Goal: Task Accomplishment & Management: Manage account settings

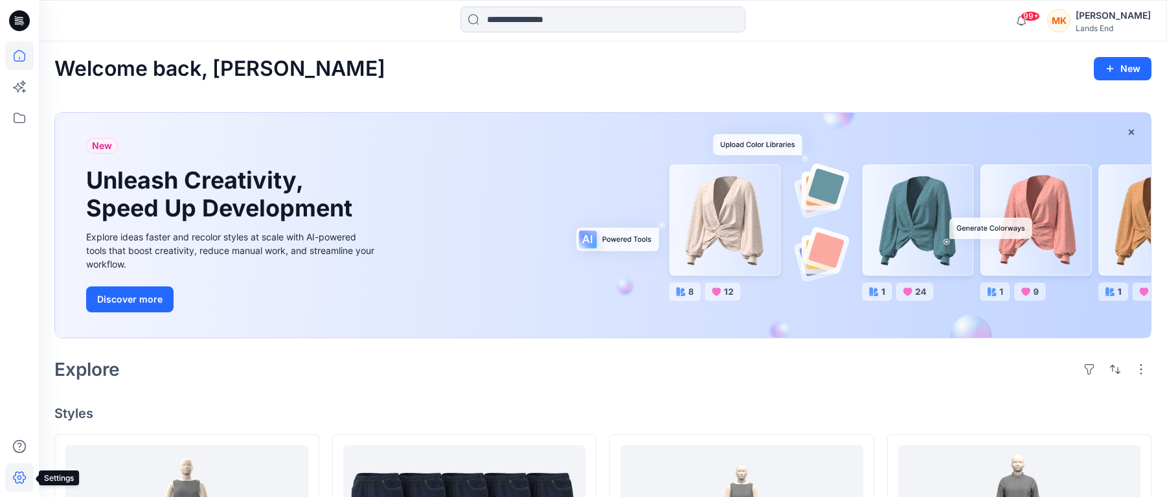
click at [25, 478] on icon at bounding box center [19, 478] width 13 height 12
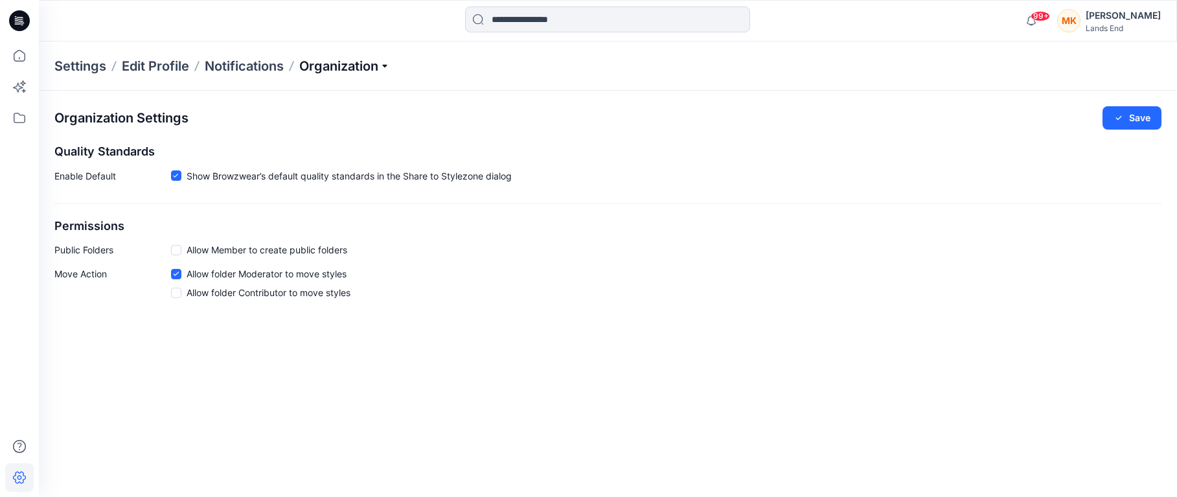
click at [372, 66] on p "Organization" at bounding box center [344, 66] width 91 height 18
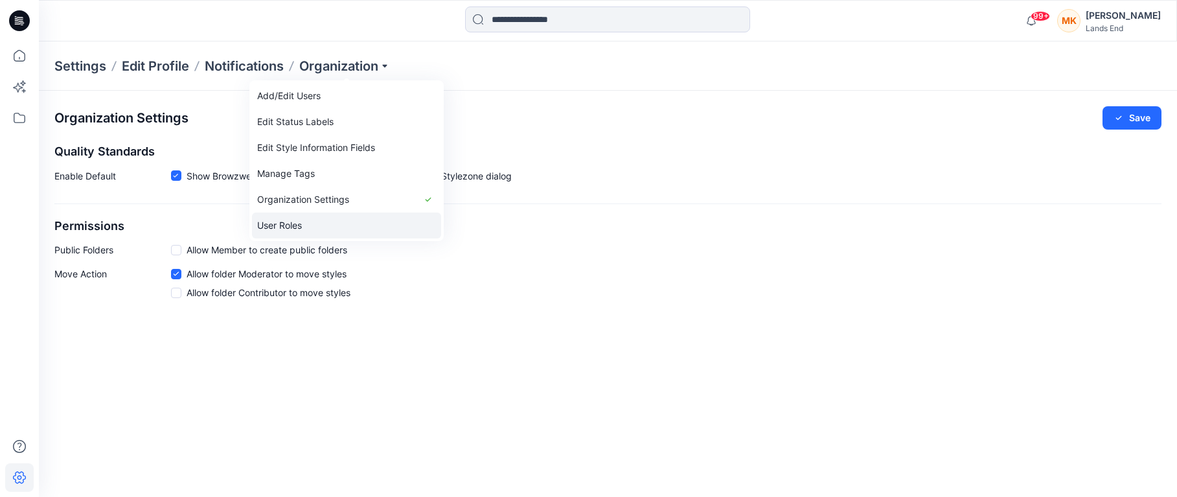
click at [297, 225] on link "User Roles" at bounding box center [346, 225] width 189 height 26
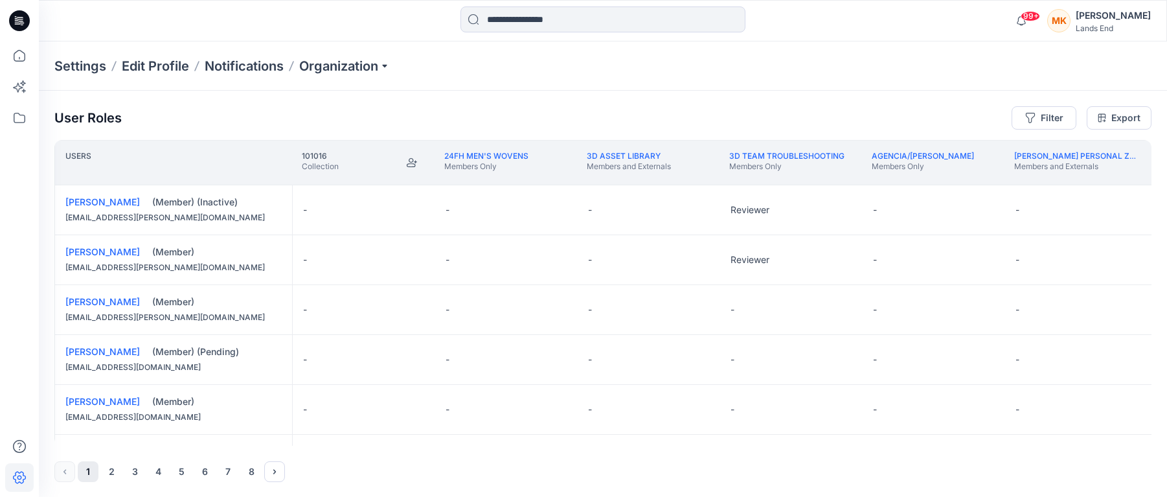
click at [109, 474] on button "2" at bounding box center [111, 471] width 21 height 21
click at [135, 470] on button "3" at bounding box center [134, 471] width 21 height 21
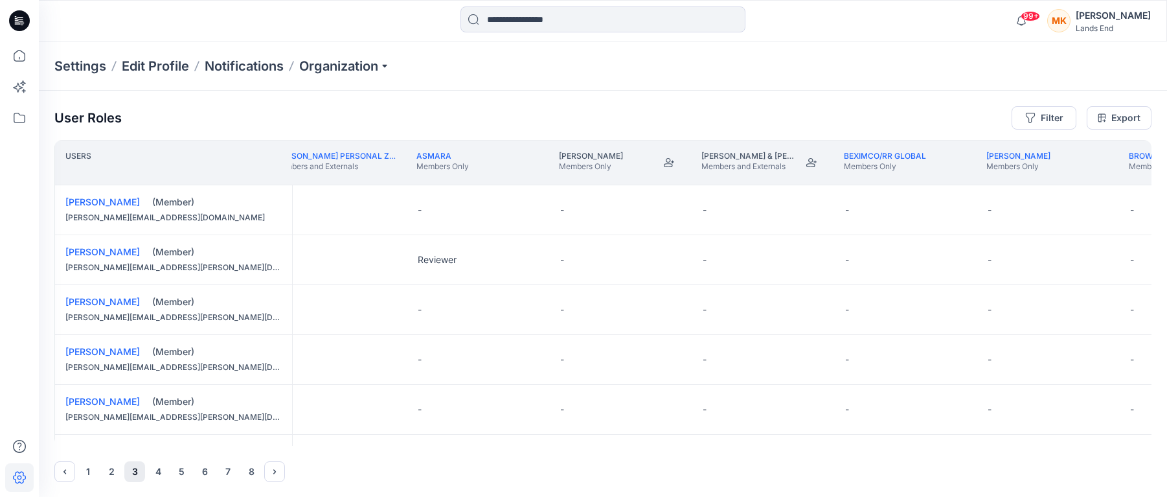
scroll to position [0, 884]
drag, startPoint x: 508, startPoint y: 359, endPoint x: 529, endPoint y: 359, distance: 20.7
click at [529, 359] on div "-" at bounding box center [478, 359] width 143 height 49
click at [529, 359] on button "Edit Role" at bounding box center [527, 359] width 23 height 23
click at [429, 410] on button "Reviewer" at bounding box center [466, 413] width 140 height 23
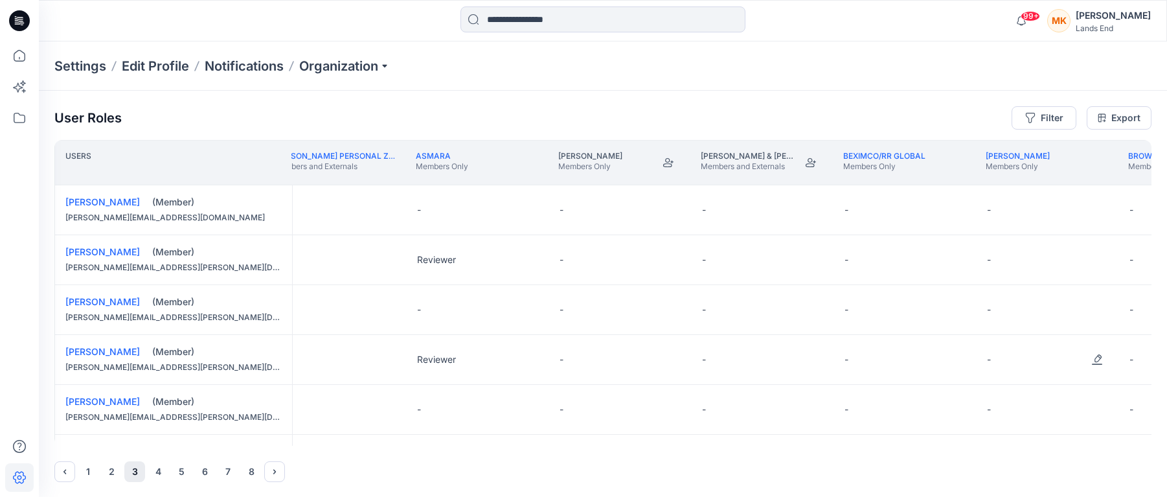
click at [1035, 354] on div "-" at bounding box center [1048, 359] width 143 height 49
click at [1100, 358] on button "Edit Role" at bounding box center [1097, 359] width 23 height 23
click at [1006, 413] on button "Reviewer" at bounding box center [1036, 413] width 140 height 23
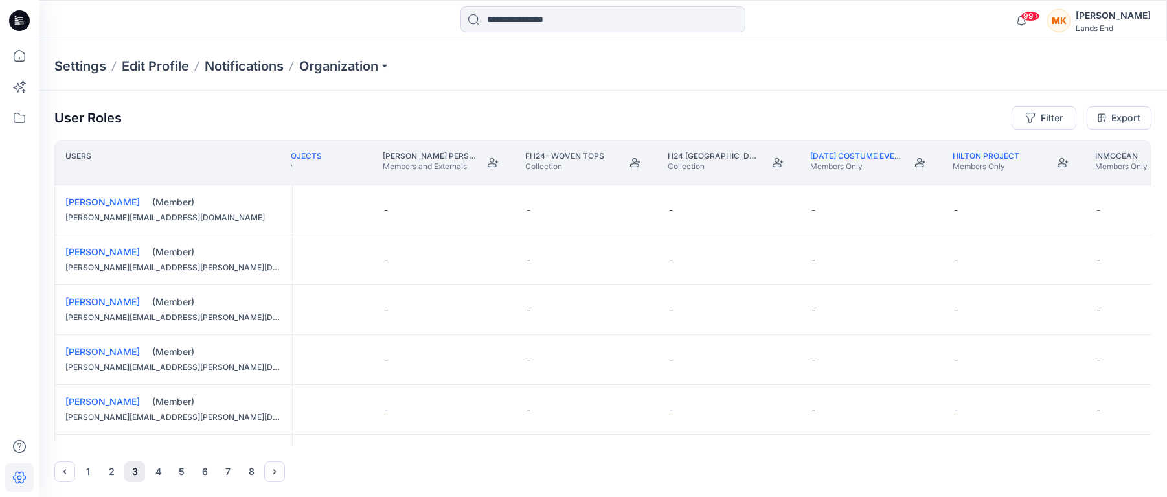
scroll to position [0, 3735]
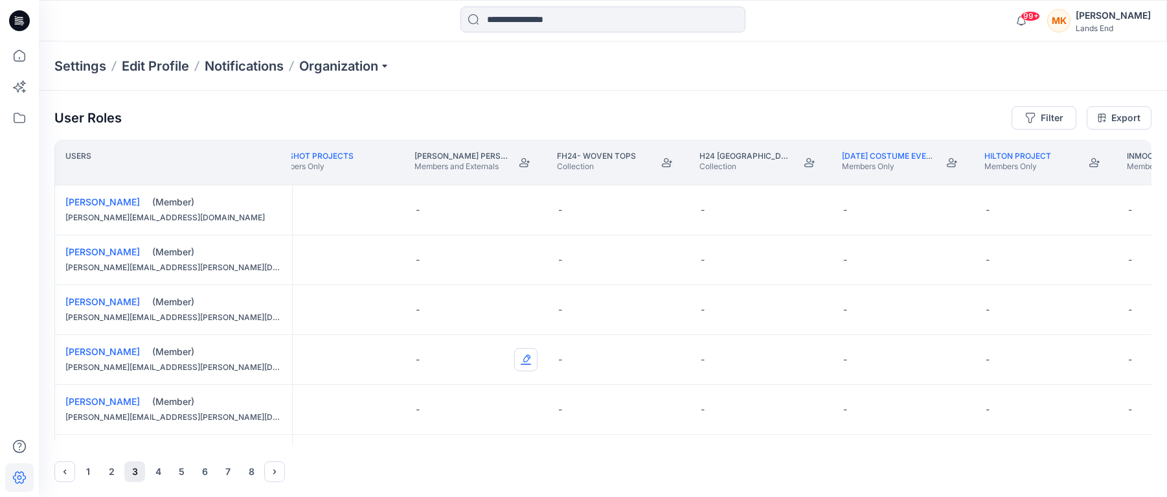
click at [526, 360] on button "Edit Role" at bounding box center [525, 359] width 23 height 23
click at [417, 438] on button "Contributor" at bounding box center [465, 437] width 140 height 23
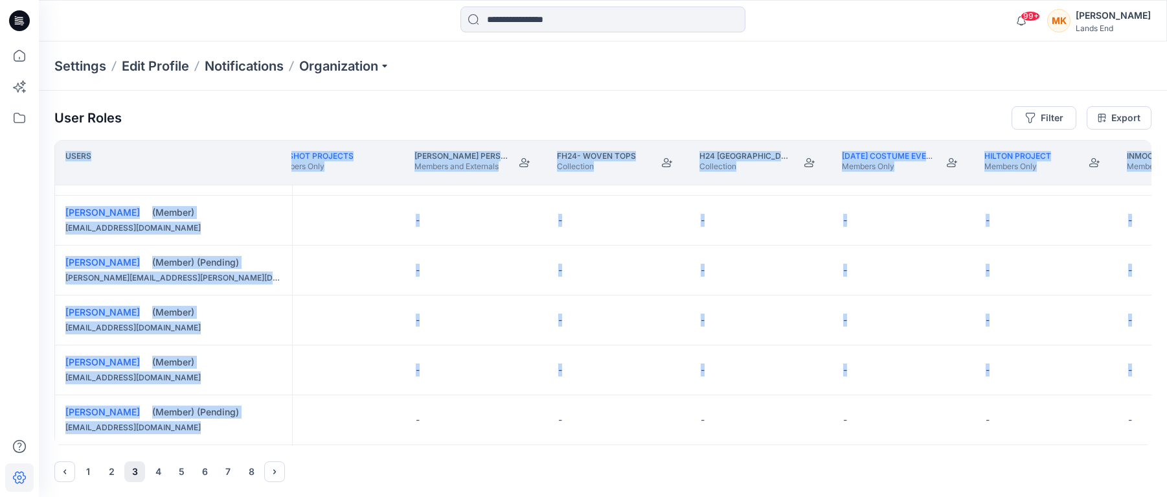
drag, startPoint x: 391, startPoint y: 446, endPoint x: 413, endPoint y: 443, distance: 21.5
click at [413, 443] on div "User Roles Filter Export Users Design collab 25 Members Only EcoShot Projects M…" at bounding box center [603, 294] width 1128 height 407
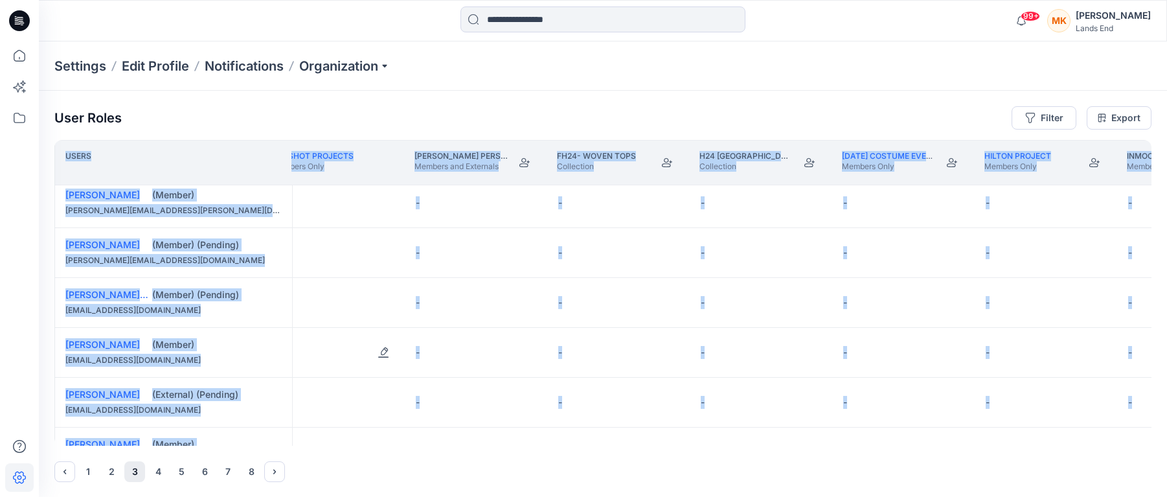
scroll to position [12, 3735]
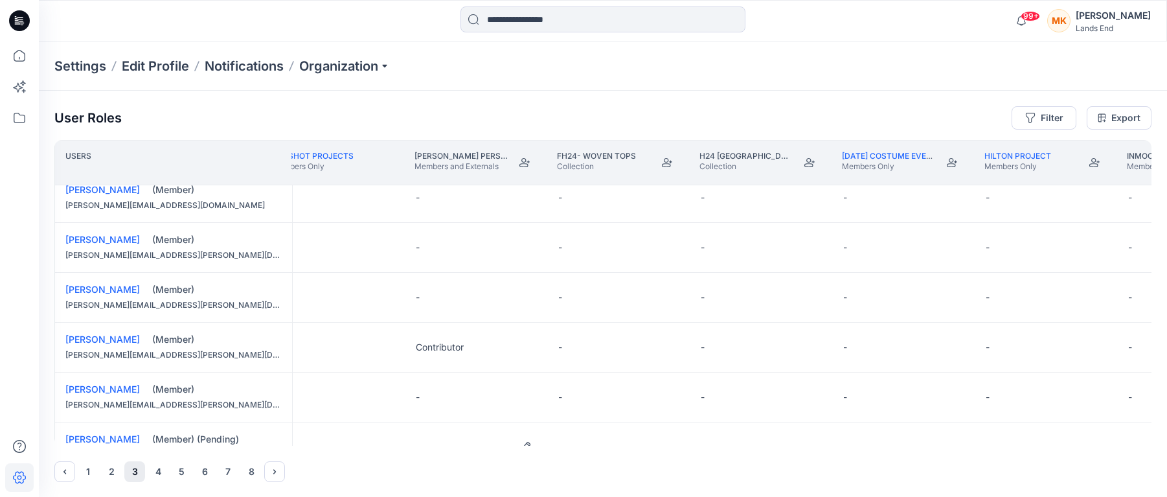
click at [422, 442] on div "-" at bounding box center [476, 446] width 143 height 49
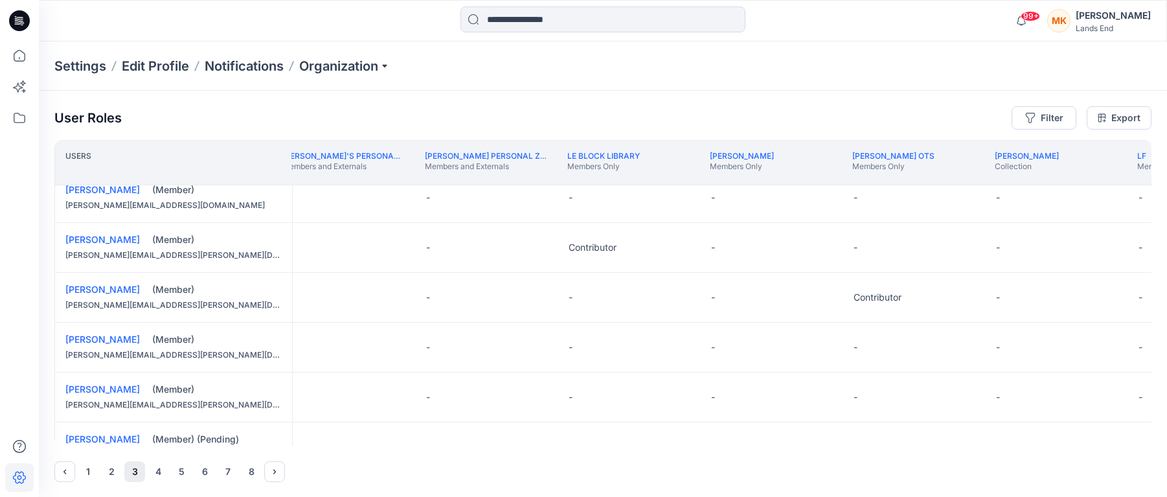
scroll to position [12, 5751]
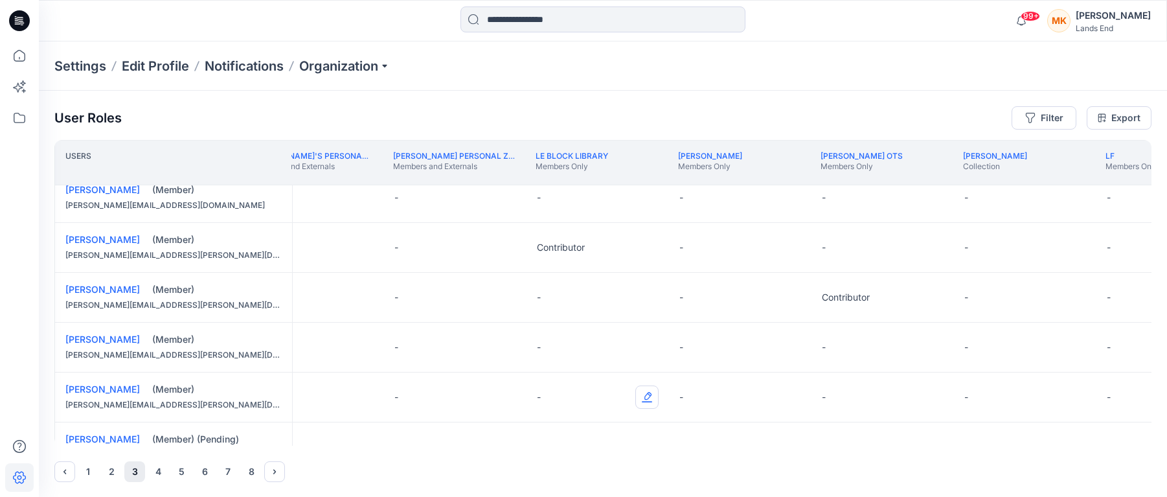
click at [645, 399] on button "Edit Role" at bounding box center [646, 396] width 23 height 23
click at [556, 318] on button "Reviewer" at bounding box center [586, 319] width 140 height 23
click at [647, 396] on button "Edit Role" at bounding box center [646, 396] width 23 height 23
click at [565, 339] on button "Contributor" at bounding box center [586, 342] width 140 height 23
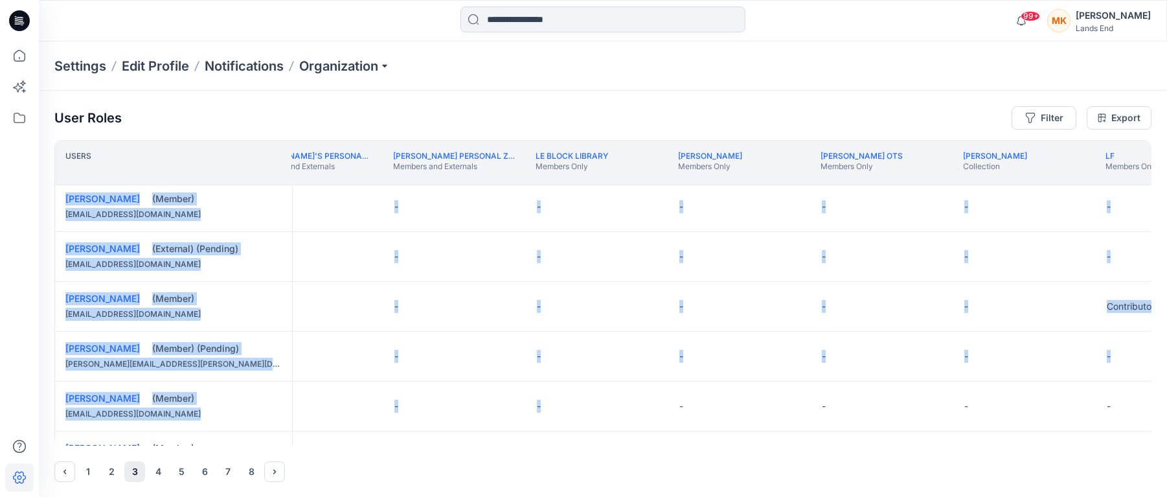
drag, startPoint x: 608, startPoint y: 442, endPoint x: 628, endPoint y: 444, distance: 20.2
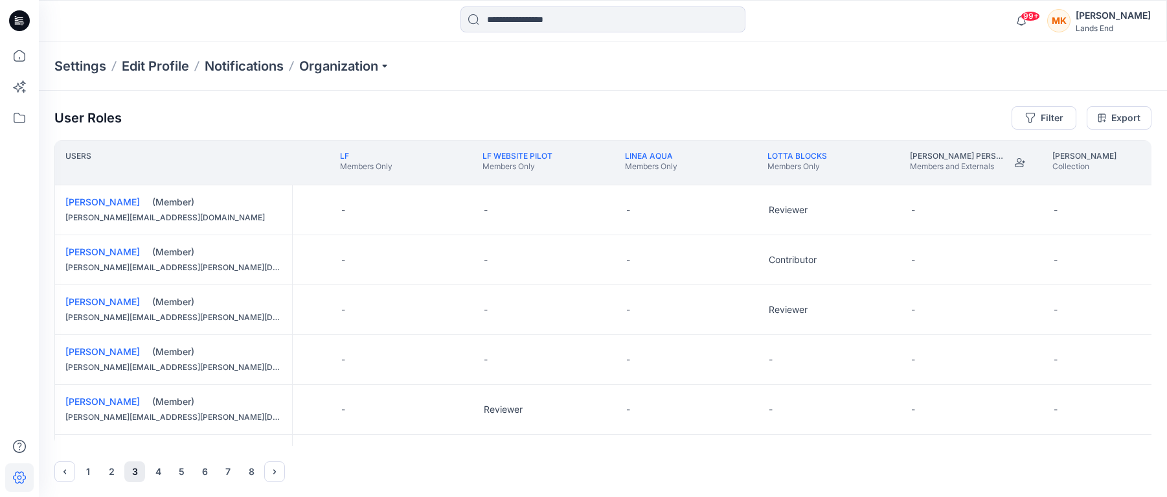
scroll to position [0, 6588]
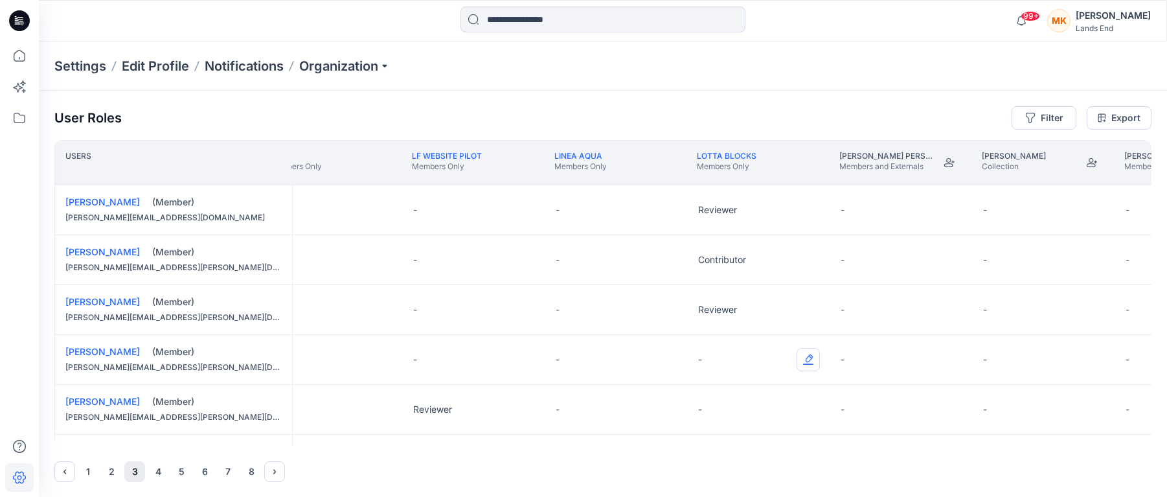
click at [807, 358] on button "Edit Role" at bounding box center [808, 359] width 23 height 23
click at [721, 437] on button "Contributor" at bounding box center [748, 437] width 140 height 23
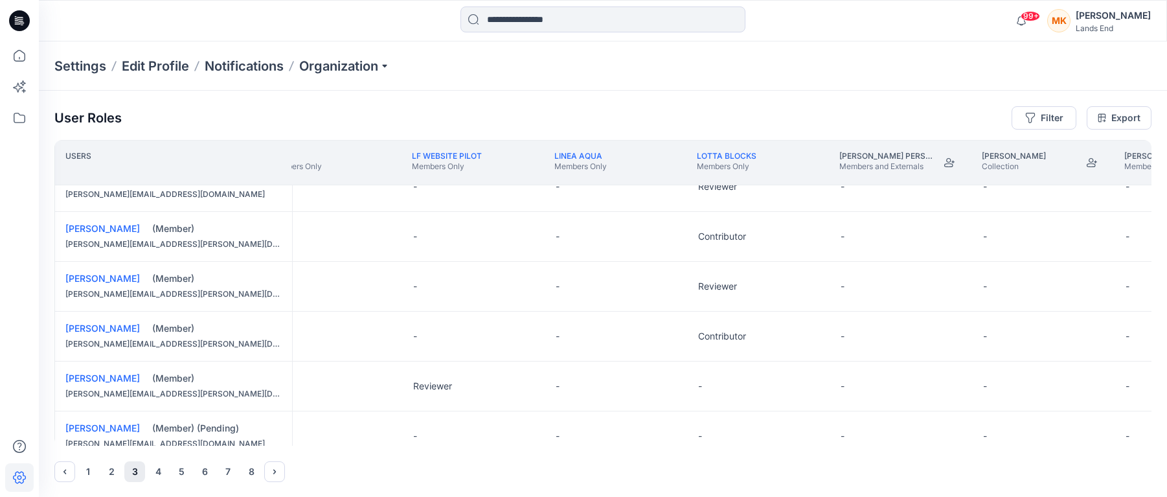
click at [646, 446] on div "User Roles Filter Export Users [PERSON_NAME] OTS Collection LF Members Only LF …" at bounding box center [603, 294] width 1128 height 407
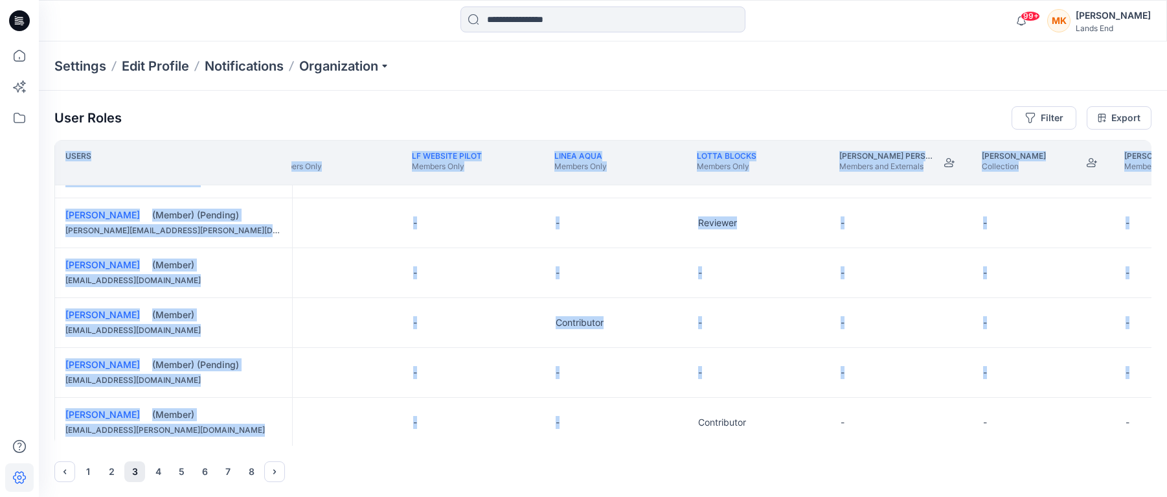
drag, startPoint x: 648, startPoint y: 446, endPoint x: 683, endPoint y: 445, distance: 35.0
click at [683, 445] on div "User Roles Filter Export Users [PERSON_NAME] OTS Collection LF Members Only LF …" at bounding box center [603, 294] width 1128 height 407
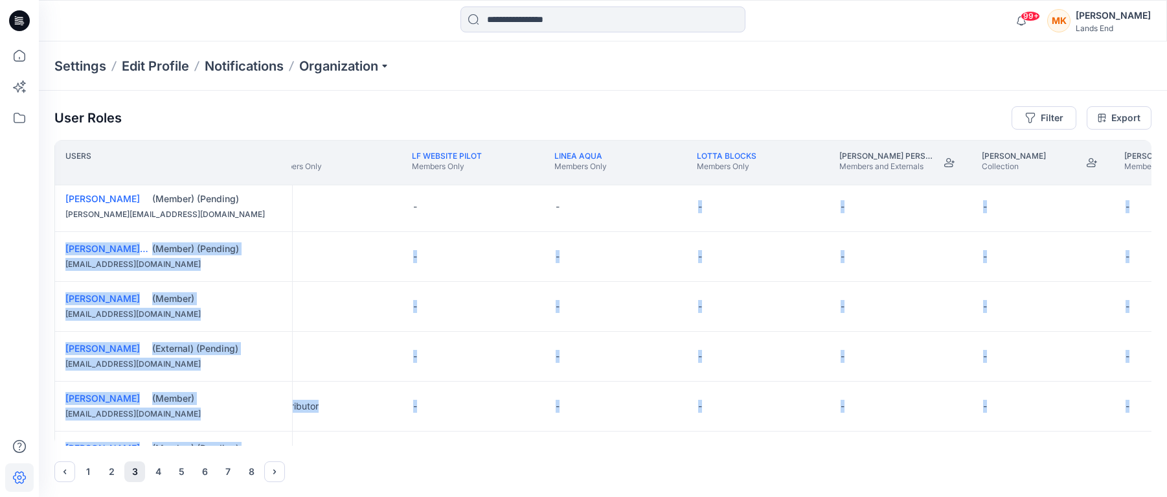
scroll to position [417, 6588]
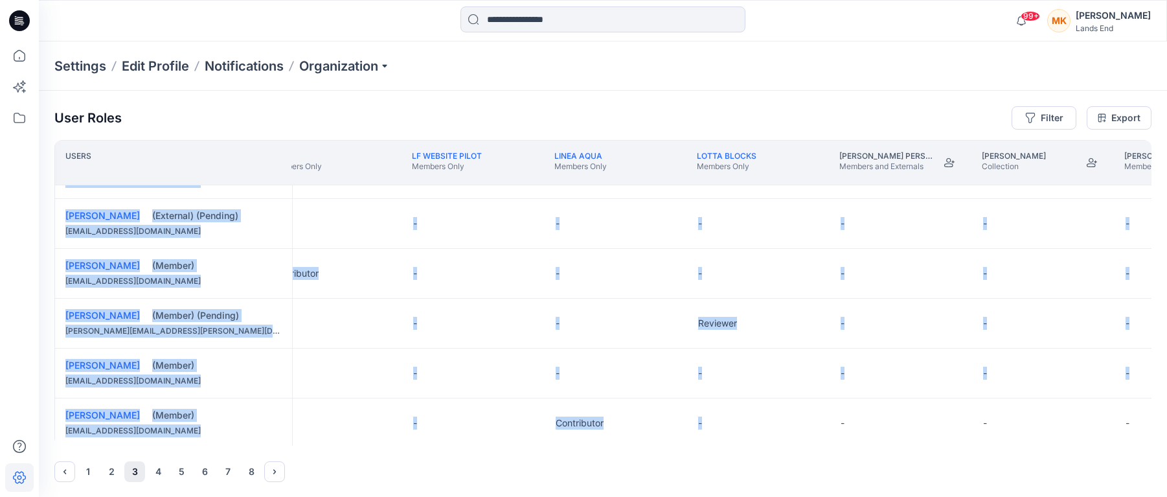
drag, startPoint x: 658, startPoint y: 442, endPoint x: 722, endPoint y: 444, distance: 64.2
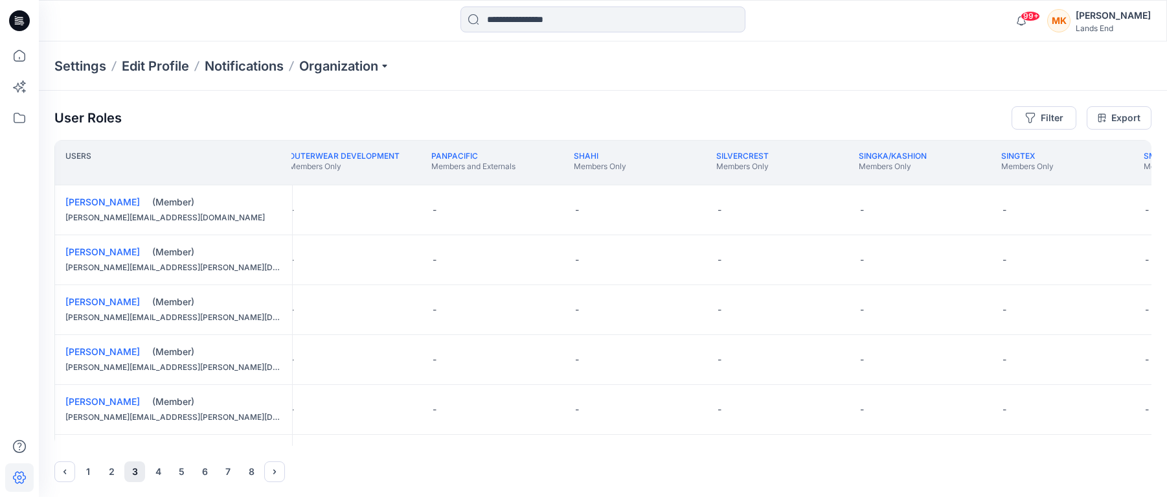
scroll to position [0, 9292]
click at [953, 358] on button "Edit Role" at bounding box center [954, 359] width 23 height 23
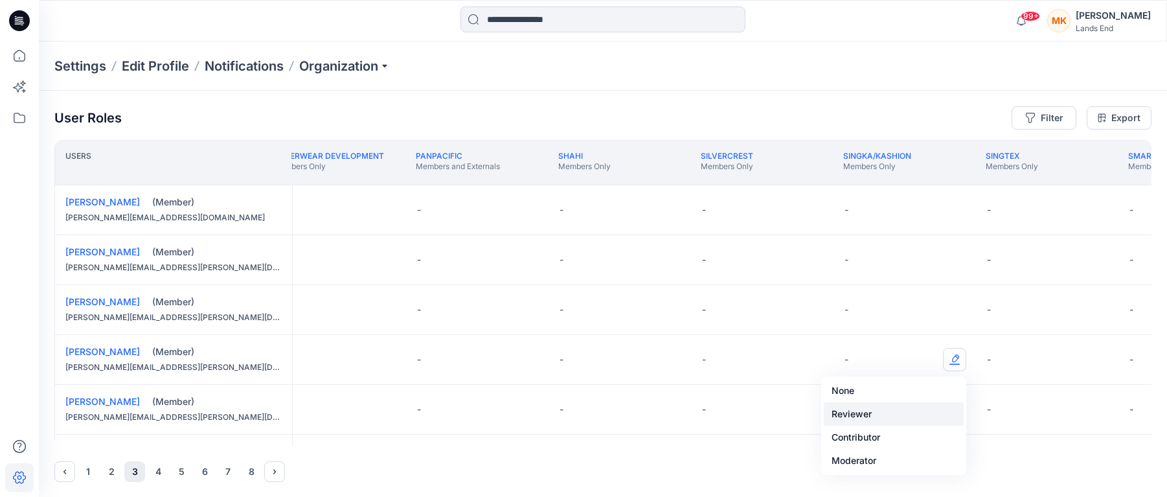
click at [873, 411] on button "Reviewer" at bounding box center [894, 413] width 140 height 23
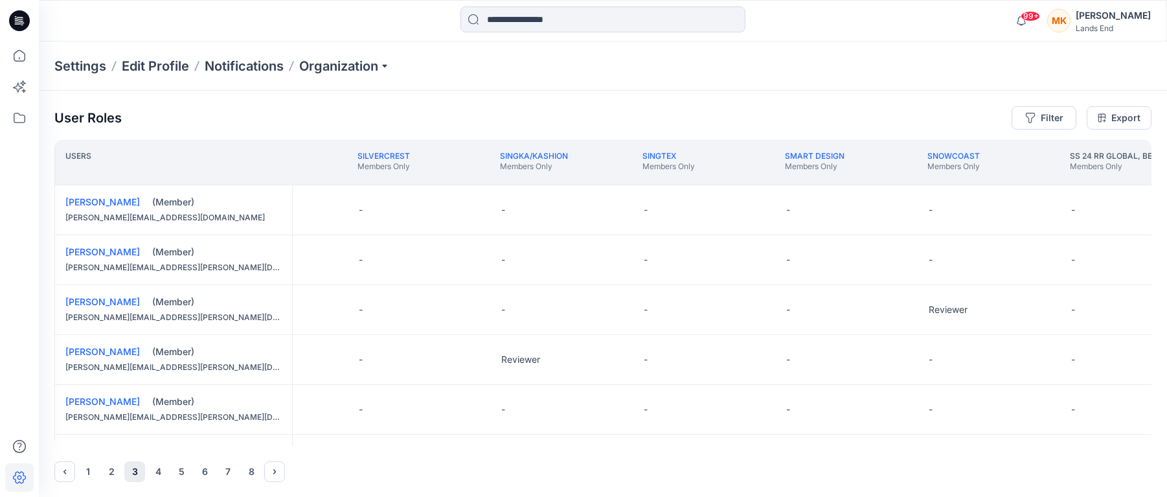
scroll to position [0, 9667]
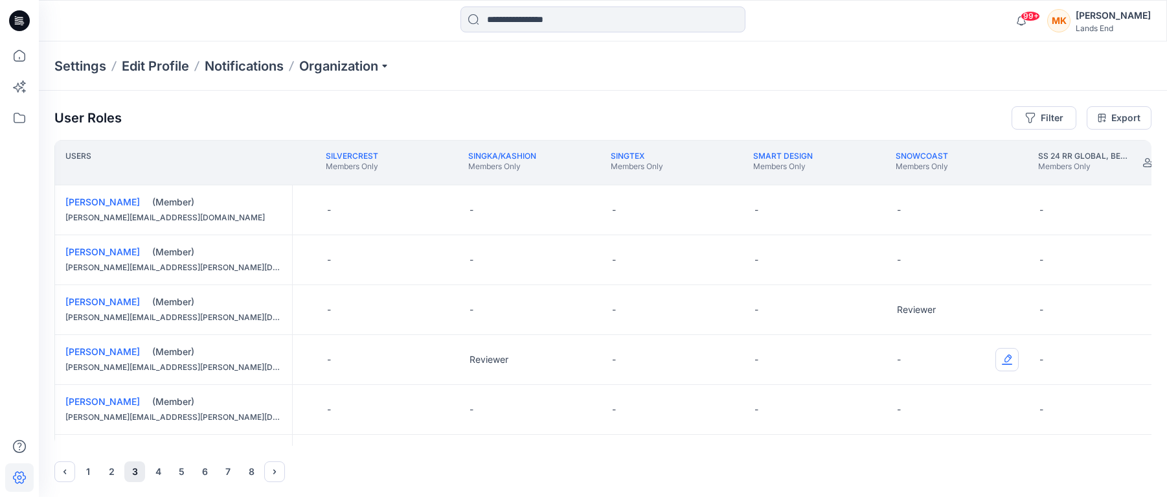
click at [1003, 360] on button "Edit Role" at bounding box center [1007, 359] width 23 height 23
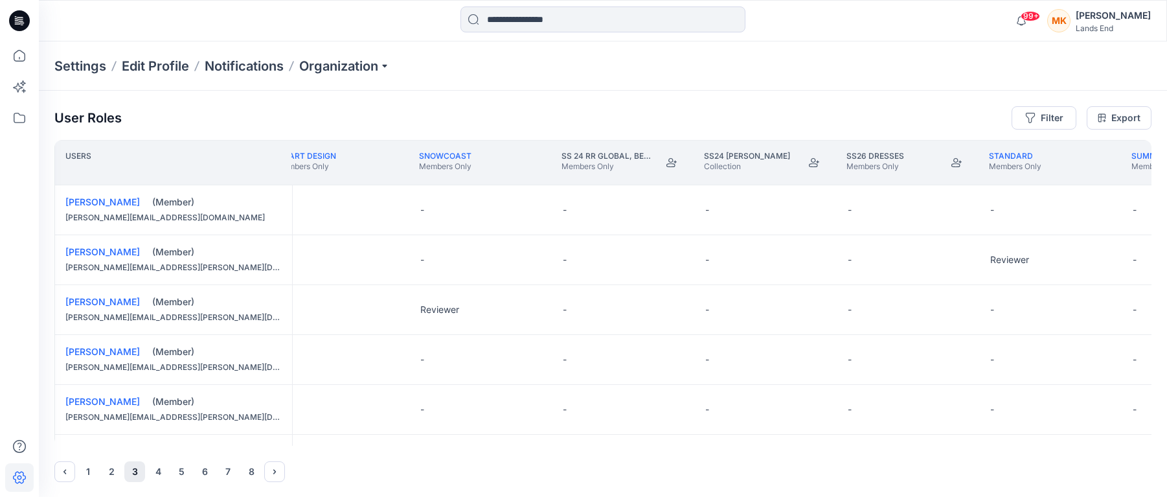
scroll to position [0, 10167]
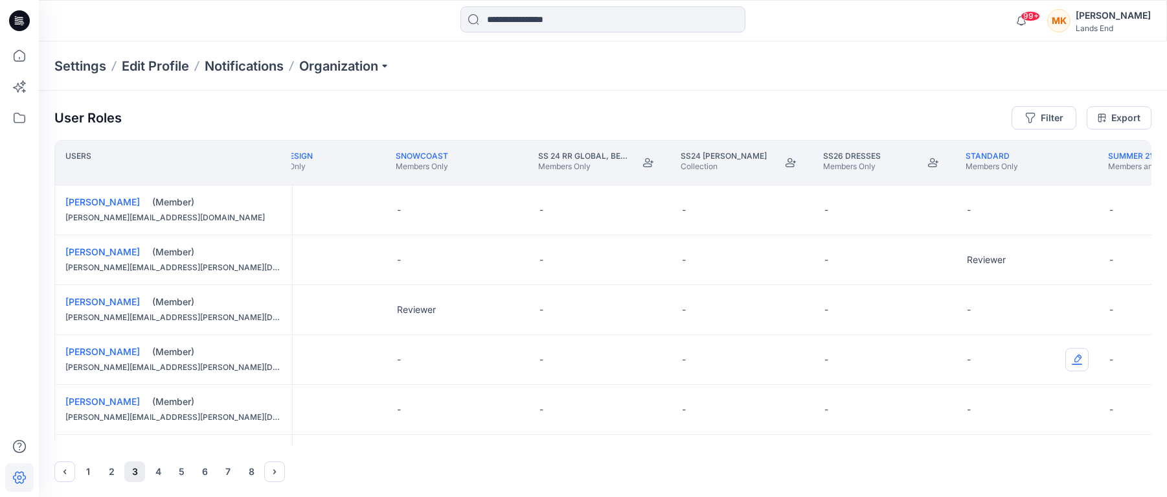
click at [1080, 360] on button "Edit Role" at bounding box center [1077, 359] width 23 height 23
click at [981, 415] on button "Reviewer" at bounding box center [1016, 413] width 140 height 23
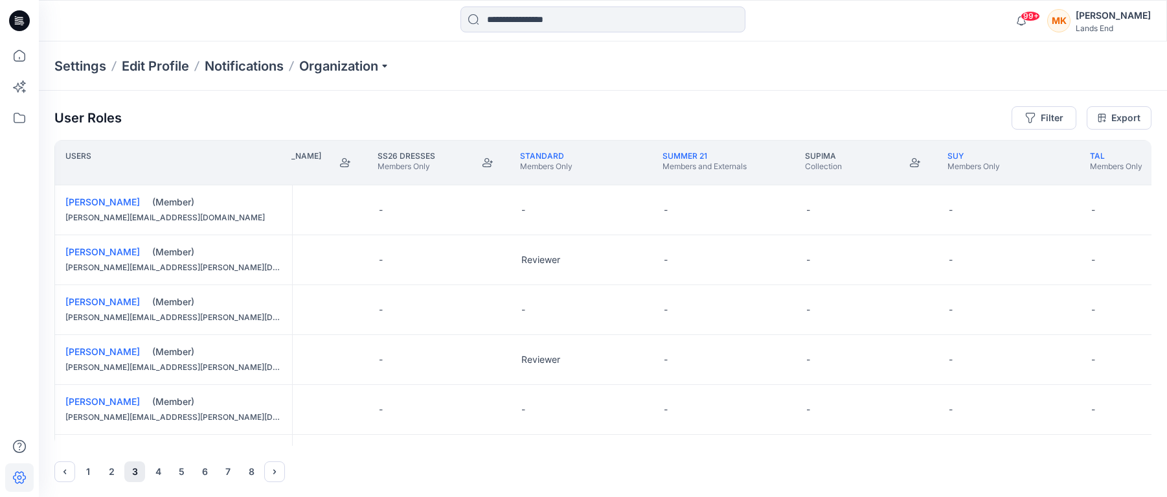
scroll to position [0, 10674]
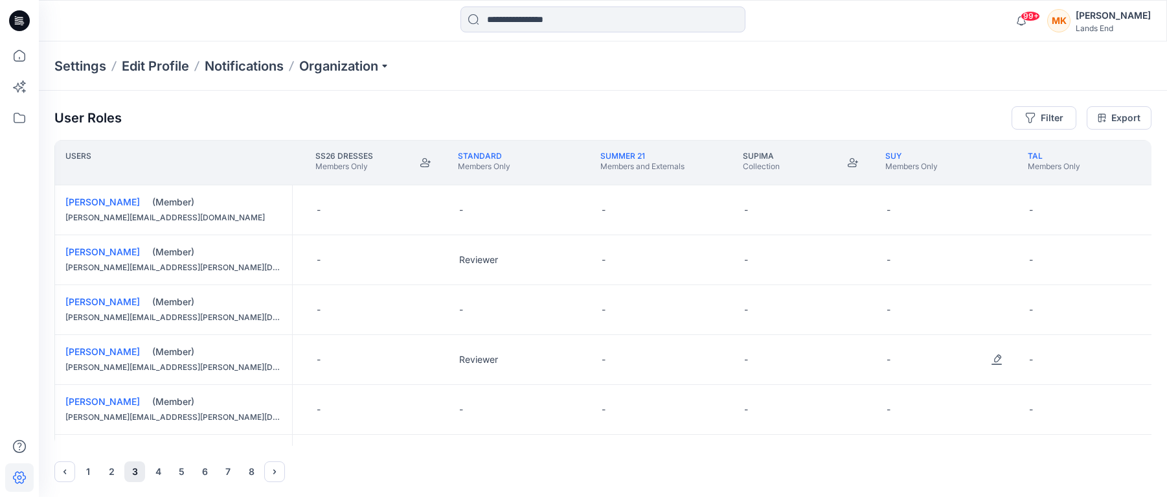
click at [948, 357] on div "-" at bounding box center [947, 359] width 143 height 49
click at [994, 361] on button "Edit Role" at bounding box center [996, 359] width 23 height 23
drag, startPoint x: 902, startPoint y: 415, endPoint x: 904, endPoint y: 421, distance: 6.8
click at [902, 416] on button "Reviewer" at bounding box center [936, 413] width 140 height 23
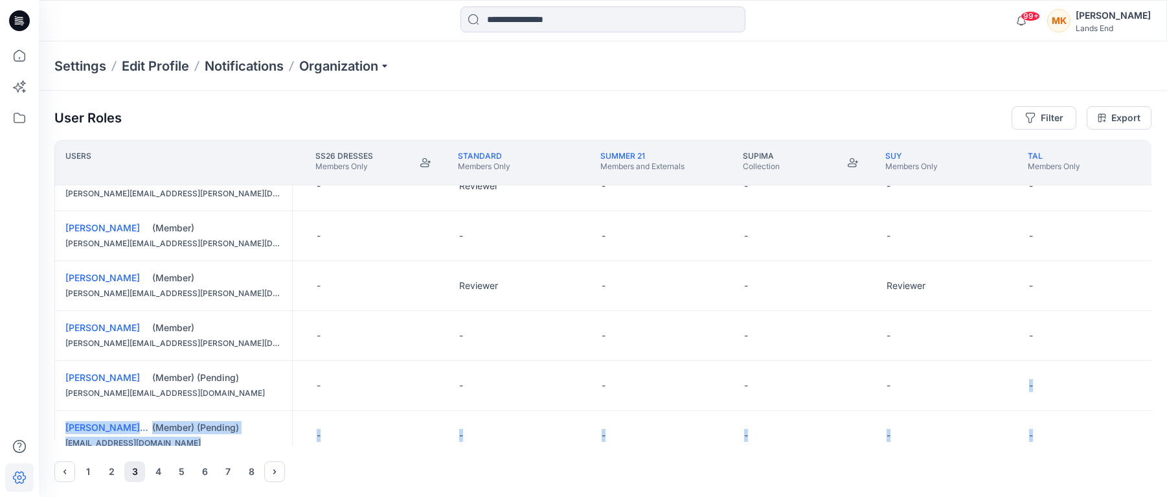
scroll to position [150, 10674]
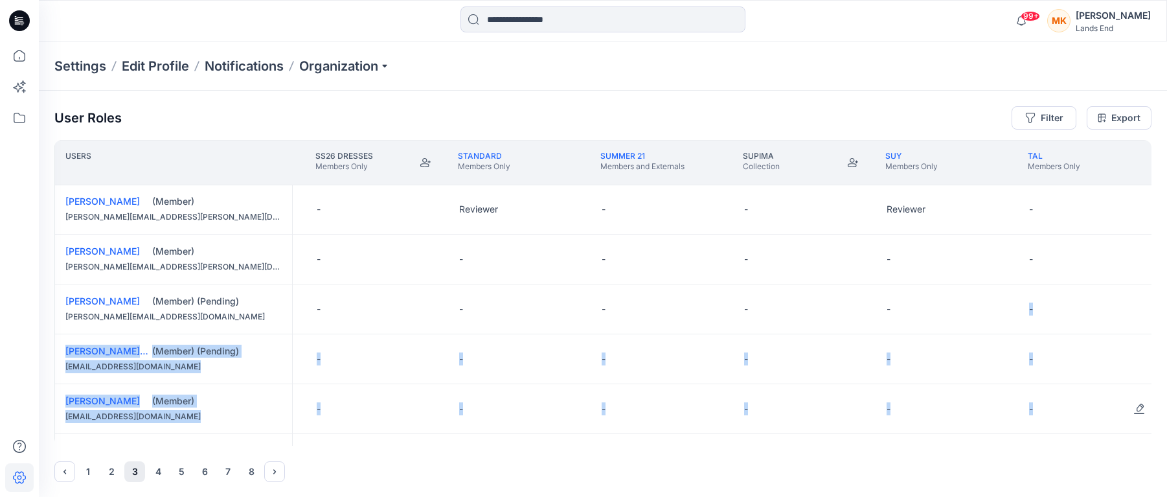
drag, startPoint x: 986, startPoint y: 442, endPoint x: 1032, endPoint y: 442, distance: 46.0
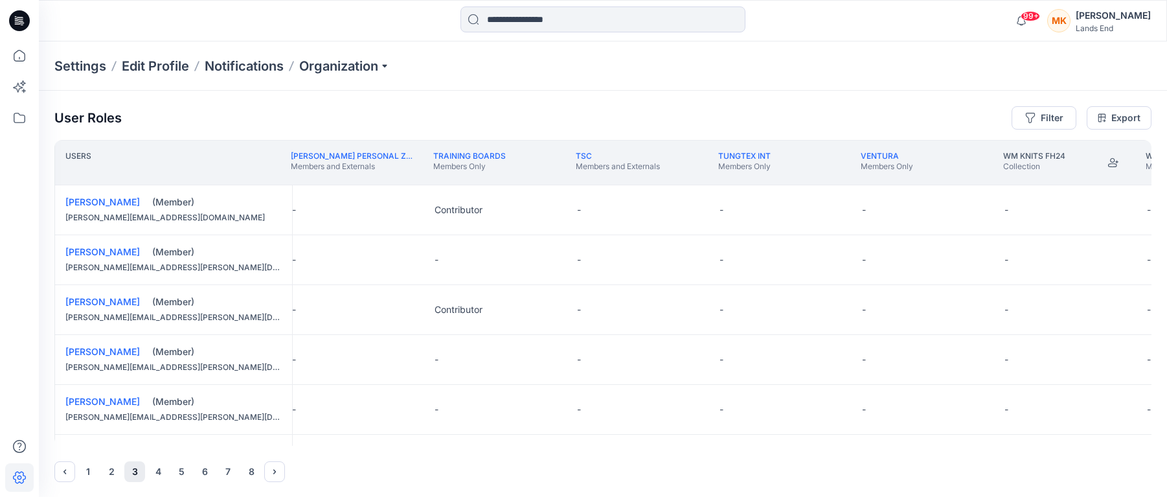
scroll to position [0, 11879]
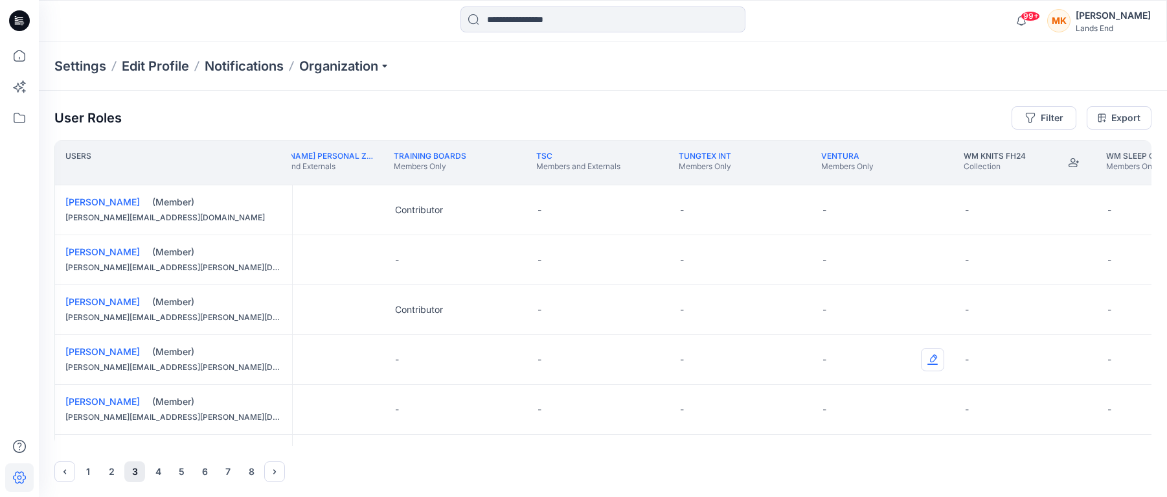
click at [932, 357] on button "Edit Role" at bounding box center [932, 359] width 23 height 23
click at [930, 357] on button "Edit Role" at bounding box center [932, 359] width 23 height 23
click at [830, 413] on button "Reviewer" at bounding box center [872, 413] width 140 height 23
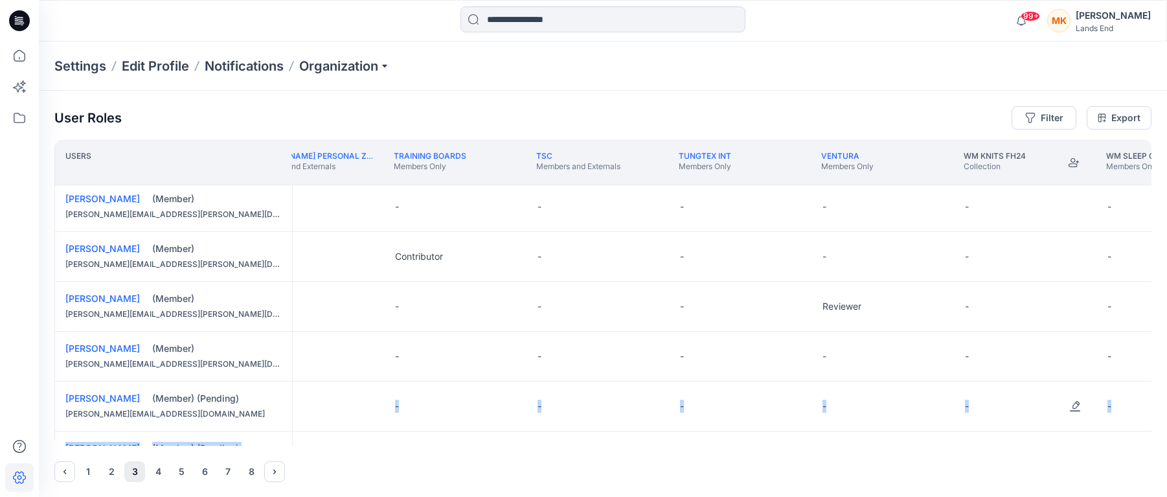
scroll to position [108, 11879]
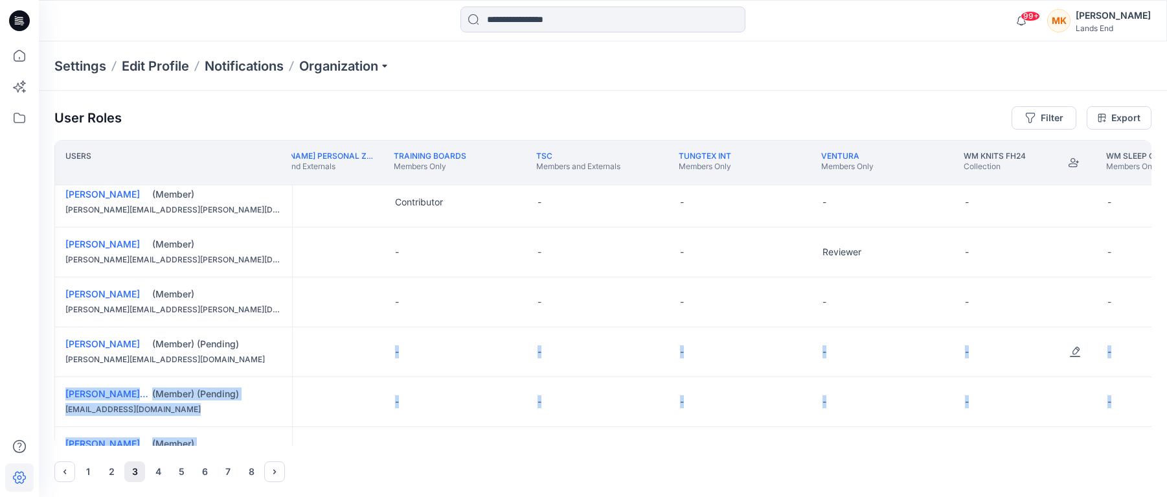
click at [1051, 343] on div "-" at bounding box center [1026, 351] width 143 height 49
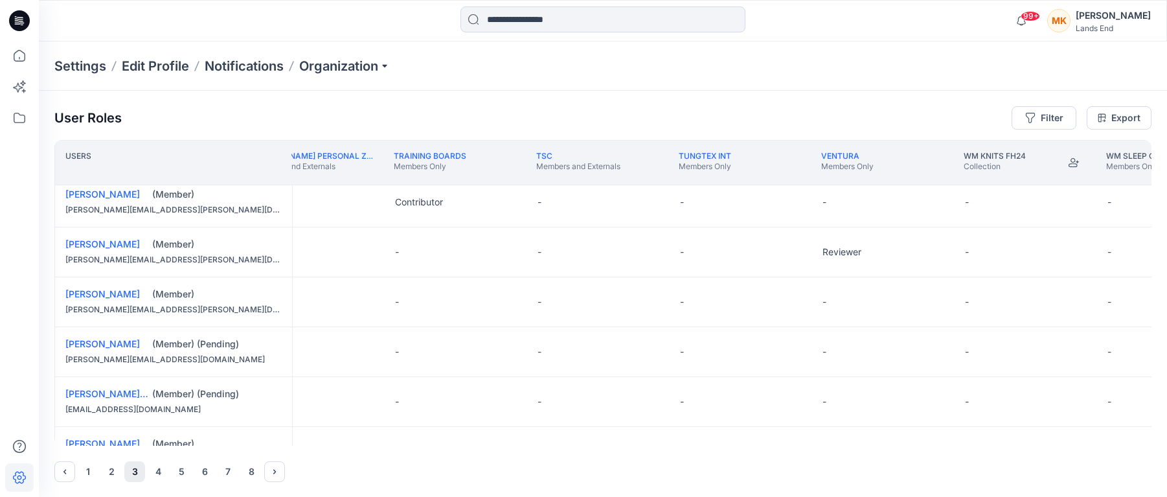
scroll to position [0, 11879]
